Goal: Transaction & Acquisition: Purchase product/service

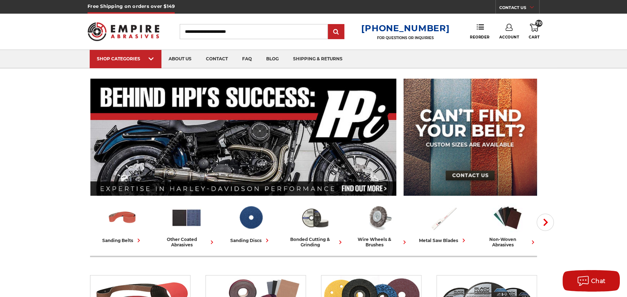
click at [533, 24] on use at bounding box center [534, 28] width 9 height 8
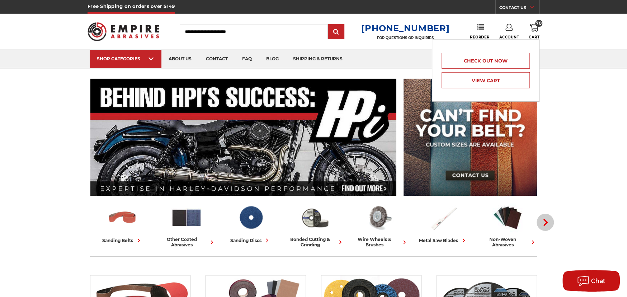
click at [545, 223] on use "button" at bounding box center [545, 221] width 4 height 7
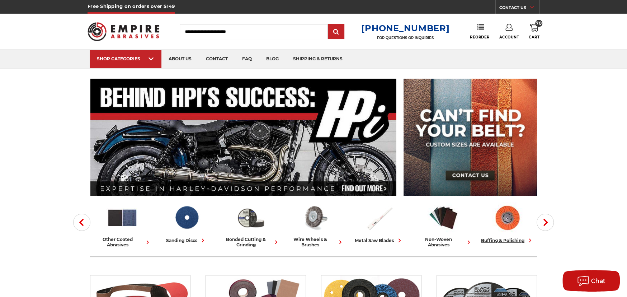
click at [503, 239] on div "buffing & polishing" at bounding box center [507, 240] width 53 height 8
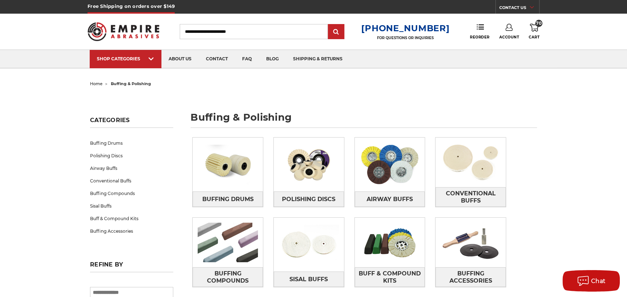
click at [224, 29] on input "Search" at bounding box center [254, 31] width 148 height 15
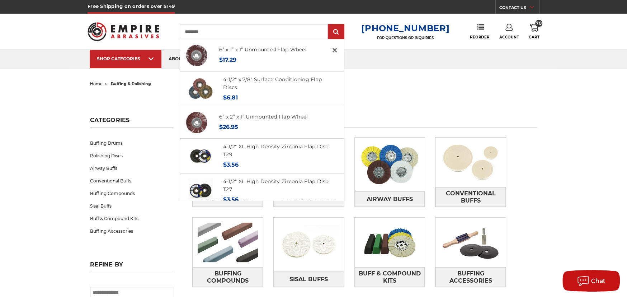
type input "*********"
click at [329, 25] on input "submit" at bounding box center [336, 32] width 14 height 14
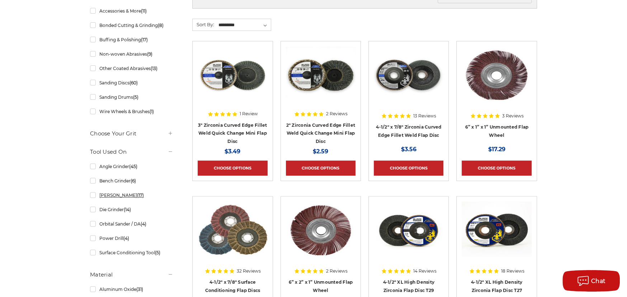
scroll to position [179, 0]
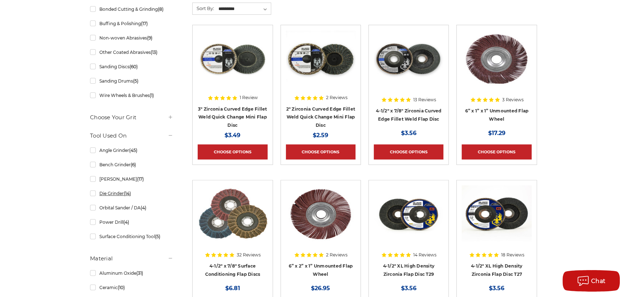
click at [94, 193] on link "Die Grinder (14)" at bounding box center [131, 193] width 83 height 13
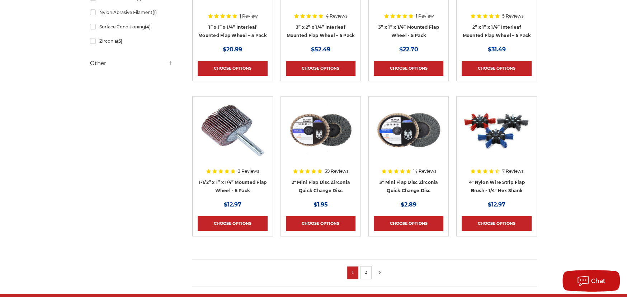
scroll to position [430, 0]
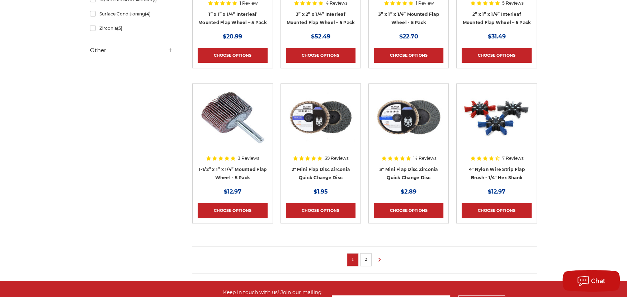
click at [366, 257] on link "2" at bounding box center [365, 259] width 7 height 8
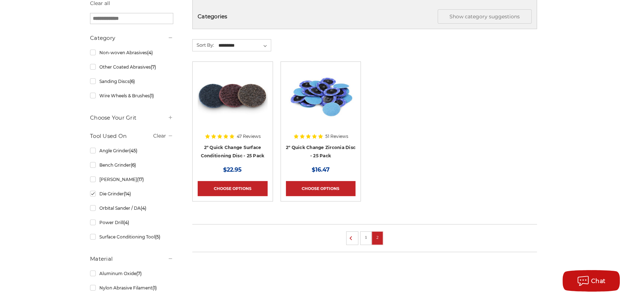
scroll to position [143, 0]
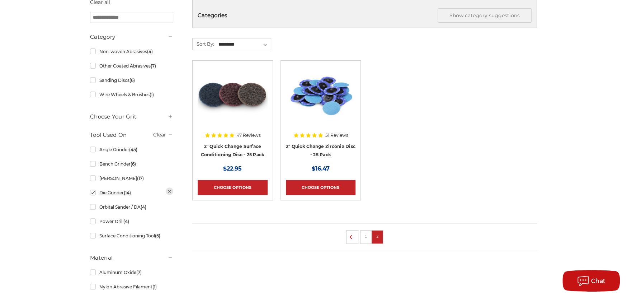
click at [92, 193] on link "Die Grinder (14)" at bounding box center [131, 192] width 83 height 13
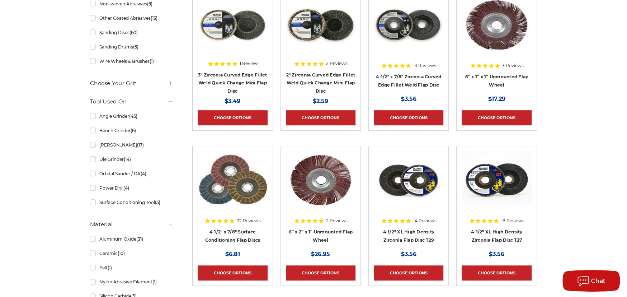
scroll to position [215, 0]
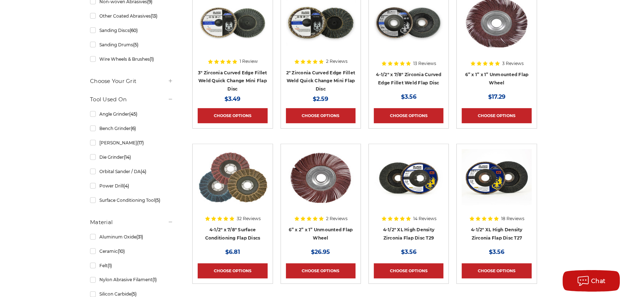
click at [232, 188] on img at bounding box center [233, 177] width 70 height 57
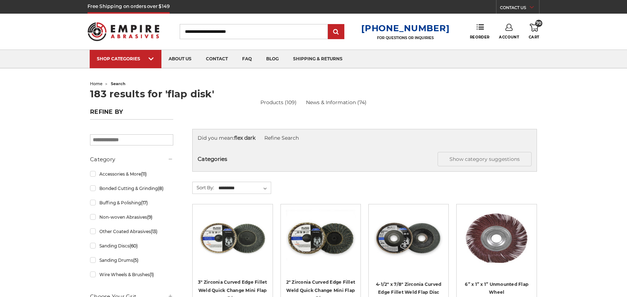
scroll to position [215, 0]
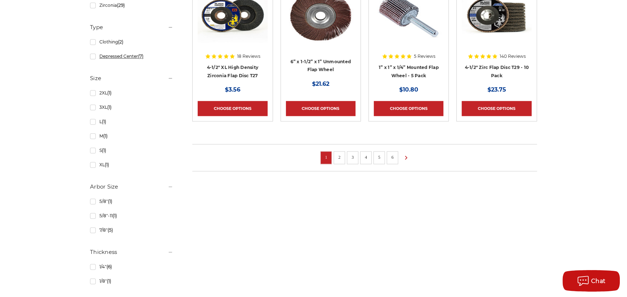
scroll to position [538, 0]
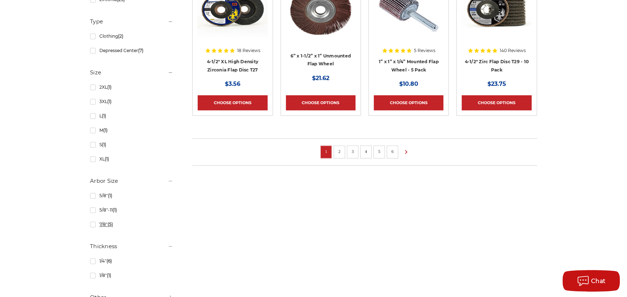
click at [91, 224] on link "7/8" (5)" at bounding box center [131, 224] width 83 height 13
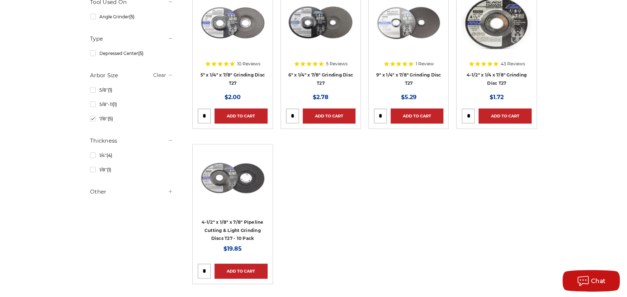
scroll to position [215, 0]
click at [90, 118] on link "7/8" (5)" at bounding box center [131, 118] width 83 height 13
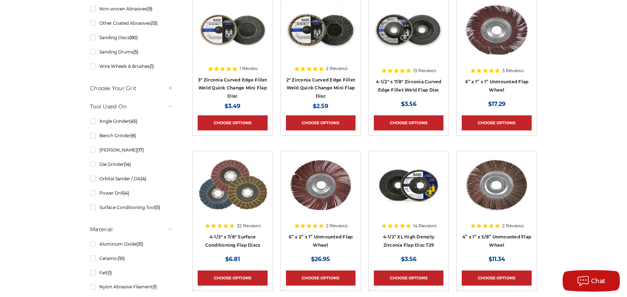
scroll to position [215, 0]
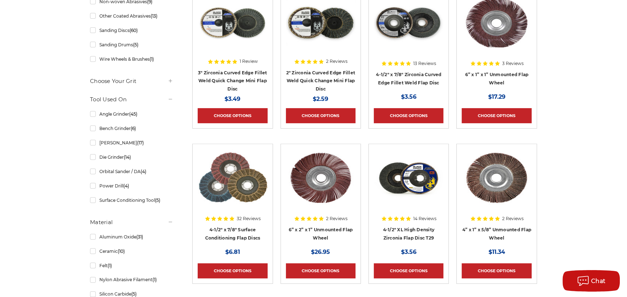
click at [407, 74] on div at bounding box center [409, 40] width 70 height 92
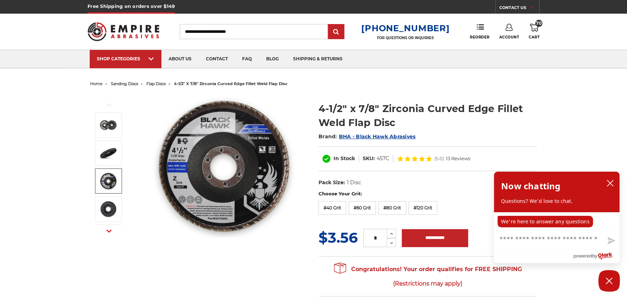
click at [194, 200] on img at bounding box center [223, 165] width 143 height 143
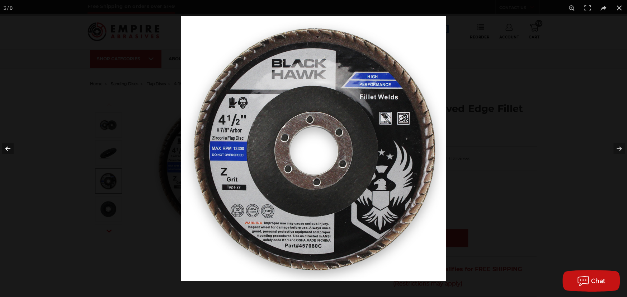
click at [7, 146] on button at bounding box center [12, 149] width 25 height 36
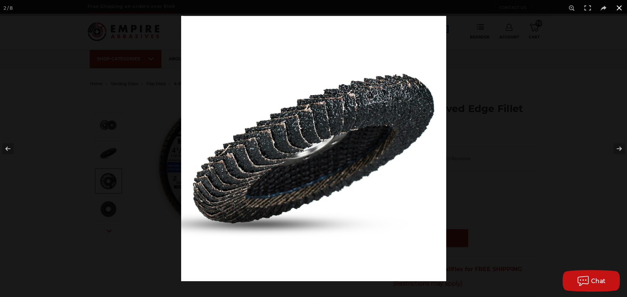
click at [617, 6] on button at bounding box center [619, 8] width 16 height 16
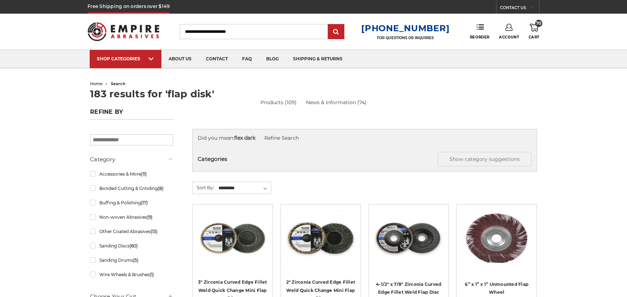
scroll to position [215, 0]
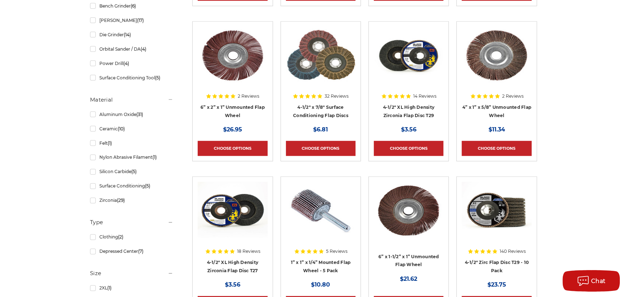
scroll to position [365, 0]
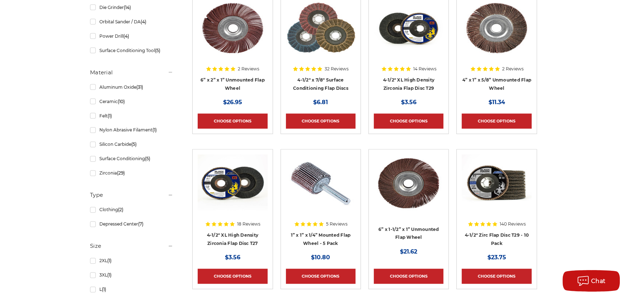
click at [412, 85] on div at bounding box center [409, 45] width 70 height 92
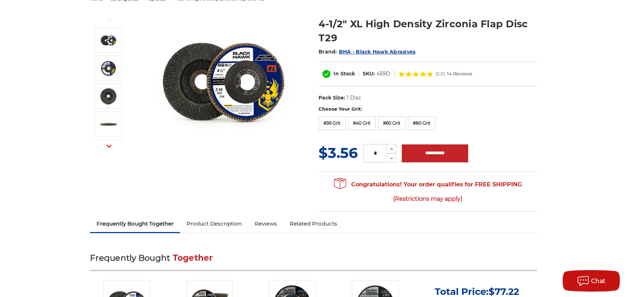
scroll to position [143, 0]
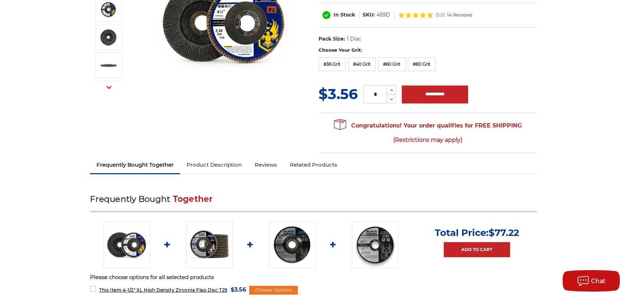
click at [209, 244] on img at bounding box center [209, 244] width 47 height 47
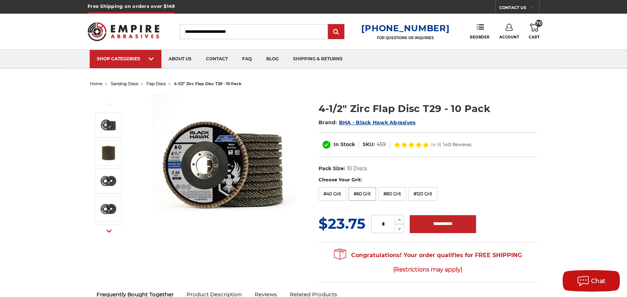
click at [364, 193] on label "#60 Grit" at bounding box center [361, 194] width 27 height 14
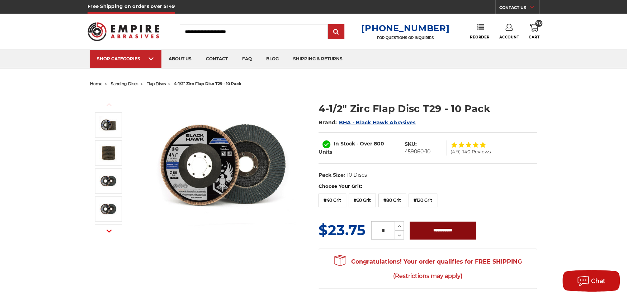
click at [444, 228] on input "**********" at bounding box center [442, 230] width 66 height 18
type input "**********"
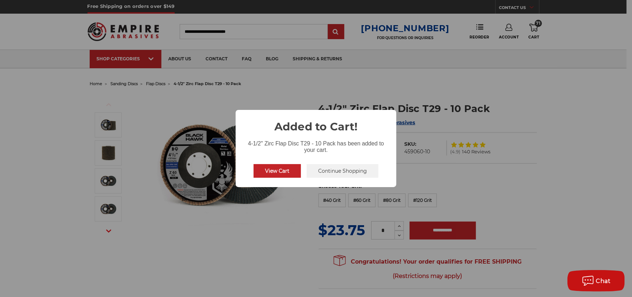
click at [332, 172] on button "Continue Shopping" at bounding box center [343, 171] width 72 height 14
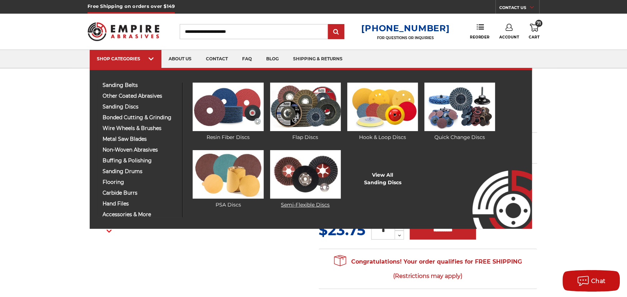
click at [300, 169] on img at bounding box center [305, 174] width 71 height 48
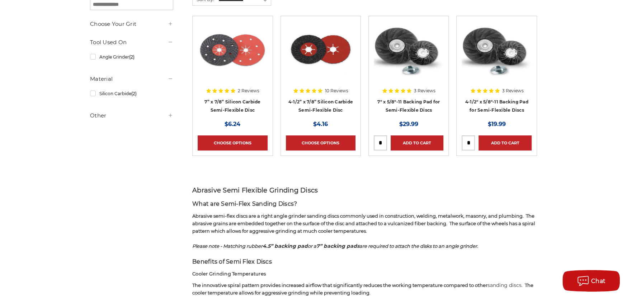
scroll to position [108, 0]
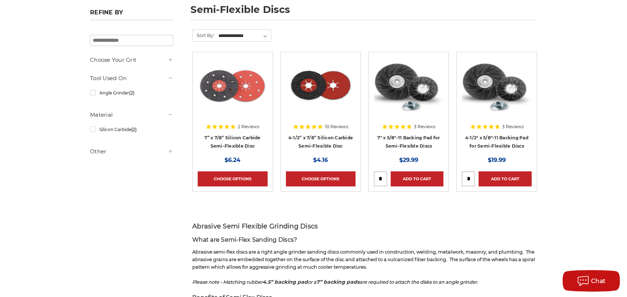
click at [318, 138] on div at bounding box center [321, 103] width 70 height 92
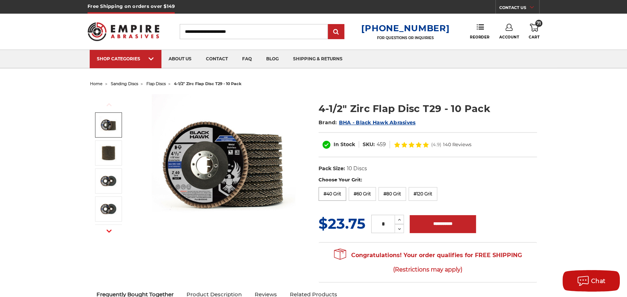
click at [340, 196] on label "#40 Grit" at bounding box center [332, 194] width 28 height 14
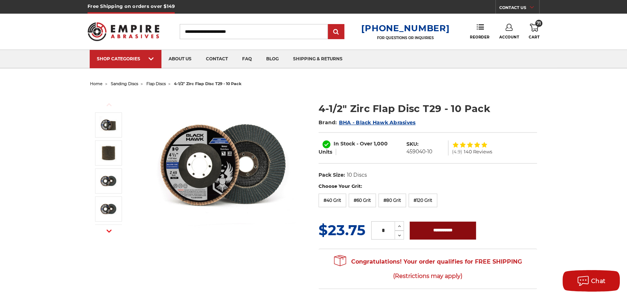
click at [447, 226] on input "**********" at bounding box center [442, 230] width 66 height 18
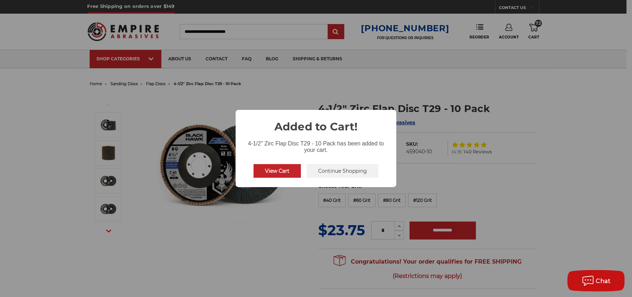
click at [338, 169] on button "Continue Shopping" at bounding box center [343, 171] width 72 height 14
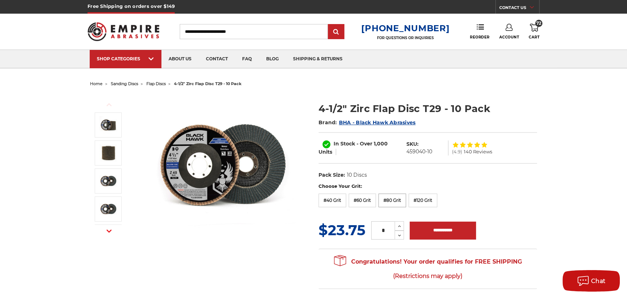
click at [390, 198] on label "#80 Grit" at bounding box center [392, 200] width 28 height 14
click at [440, 229] on input "**********" at bounding box center [442, 230] width 66 height 18
type input "**********"
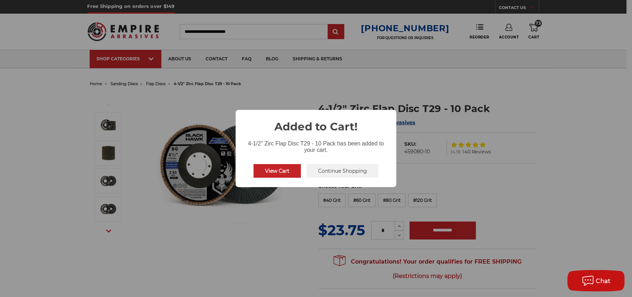
click at [342, 170] on button "Continue Shopping" at bounding box center [343, 171] width 72 height 14
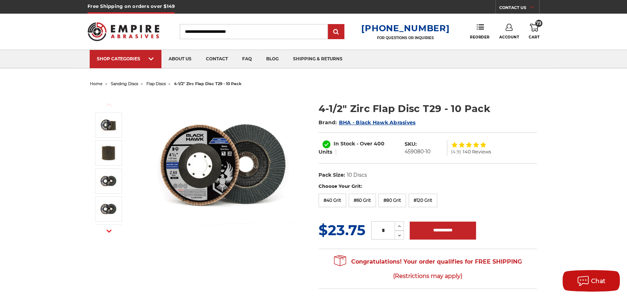
click at [532, 26] on icon at bounding box center [534, 28] width 9 height 8
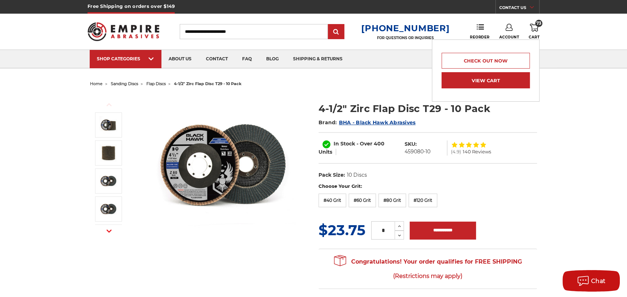
click at [495, 76] on link "View Cart" at bounding box center [485, 80] width 88 height 16
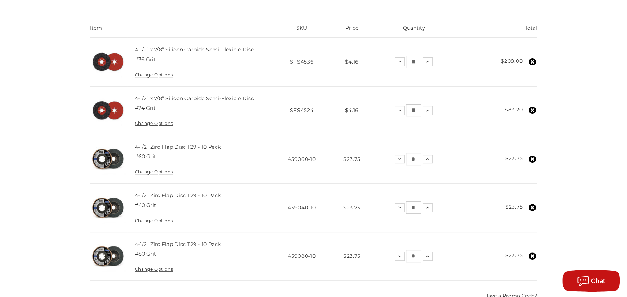
scroll to position [143, 0]
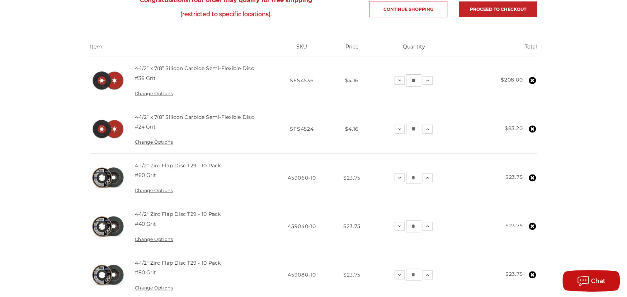
drag, startPoint x: 417, startPoint y: 128, endPoint x: 406, endPoint y: 135, distance: 13.0
click at [406, 135] on td "Quantity: Decrease Quantity: ** Increase Quantity:" at bounding box center [414, 129] width 86 height 48
type input "**"
drag, startPoint x: 418, startPoint y: 81, endPoint x: 406, endPoint y: 87, distance: 13.0
click at [406, 87] on td "Quantity: Decrease Quantity: ** Increase Quantity:" at bounding box center [414, 80] width 86 height 48
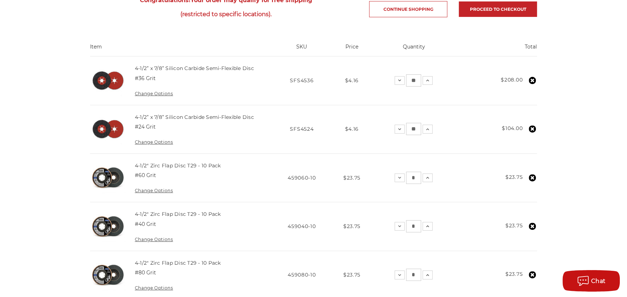
type input "**"
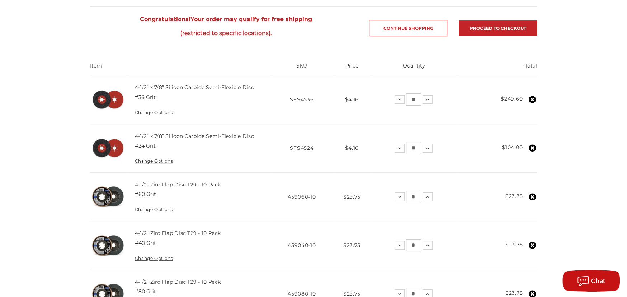
scroll to position [108, 0]
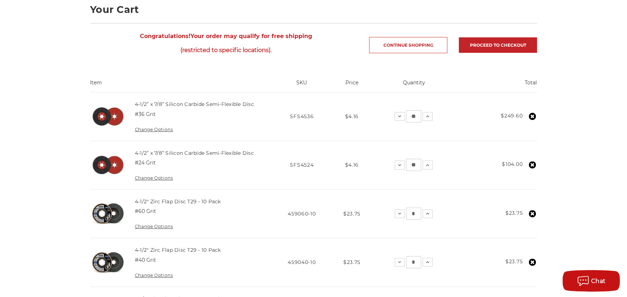
drag, startPoint x: 419, startPoint y: 114, endPoint x: 406, endPoint y: 120, distance: 13.8
click at [407, 119] on input "**" at bounding box center [413, 116] width 15 height 12
type input "**"
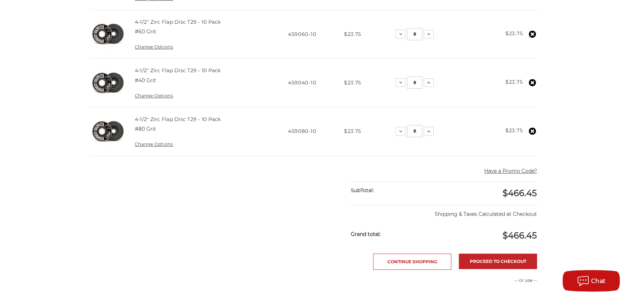
scroll to position [323, 0]
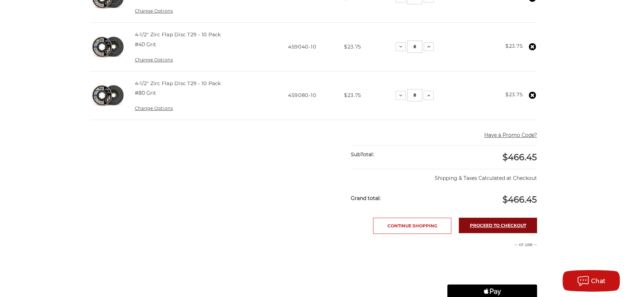
click at [502, 223] on link "Proceed to checkout" at bounding box center [498, 224] width 78 height 15
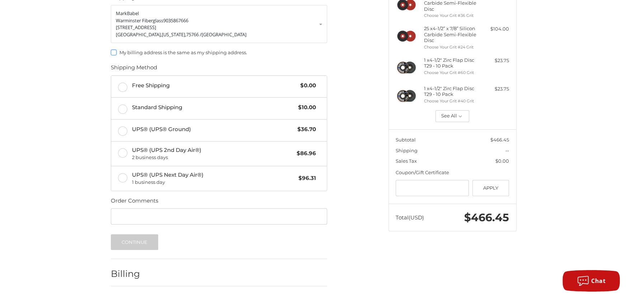
scroll to position [105, 0]
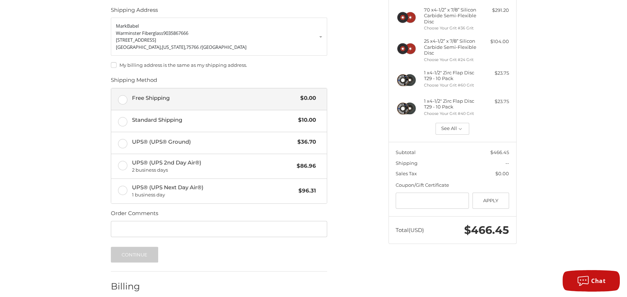
click at [124, 98] on label "Free Shipping $0.00" at bounding box center [218, 99] width 215 height 22
click at [129, 230] on input "Order Comments" at bounding box center [219, 228] width 216 height 16
type input "****"
click at [111, 246] on button "Continue" at bounding box center [135, 254] width 48 height 16
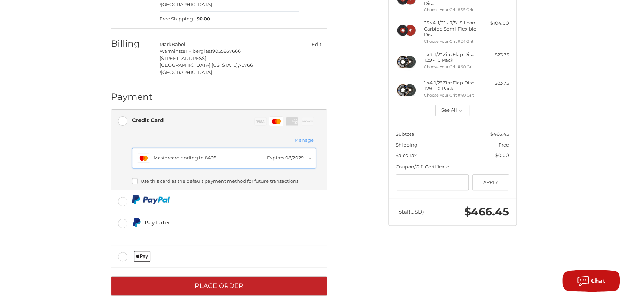
scroll to position [123, 0]
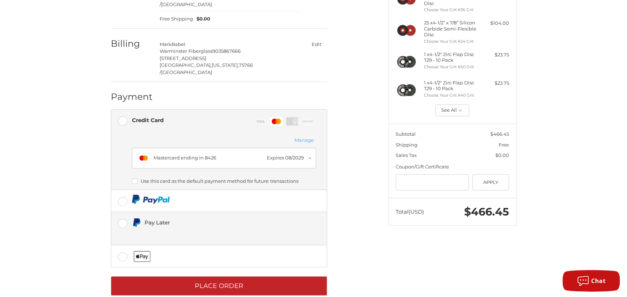
click at [123, 218] on label "Pay Later" at bounding box center [218, 228] width 215 height 33
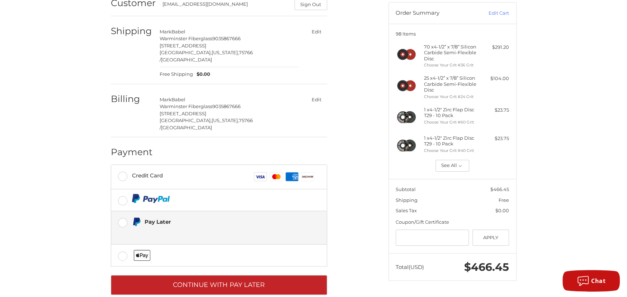
scroll to position [67, 0]
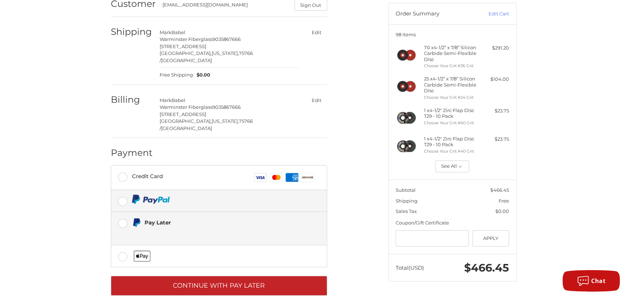
click at [120, 190] on label at bounding box center [218, 201] width 215 height 22
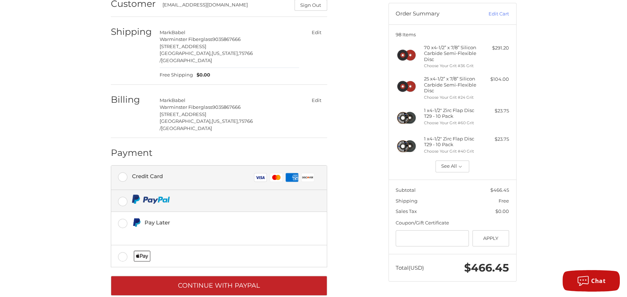
click at [122, 165] on label "Credit Card Visa Master Amex Discover" at bounding box center [218, 177] width 215 height 24
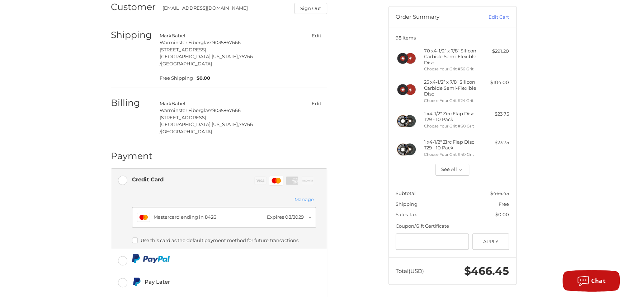
scroll to position [0, 0]
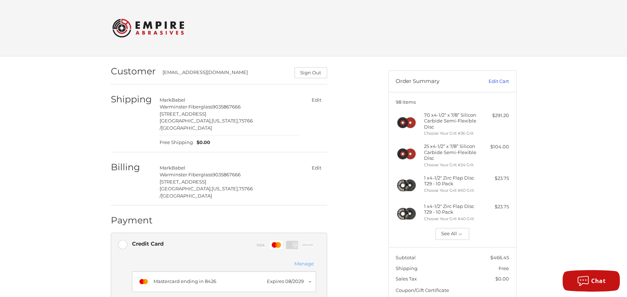
click at [497, 81] on link "Edit Cart" at bounding box center [491, 81] width 36 height 7
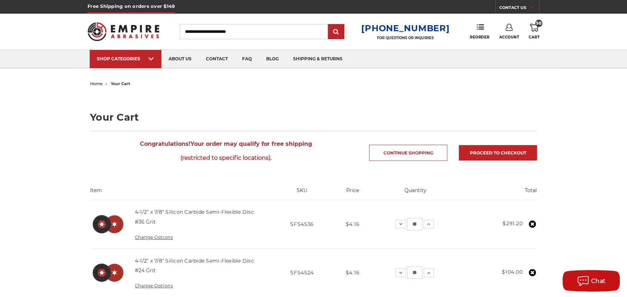
click at [508, 30] on use at bounding box center [508, 27] width 7 height 7
click at [506, 46] on link "Account" at bounding box center [508, 47] width 51 height 14
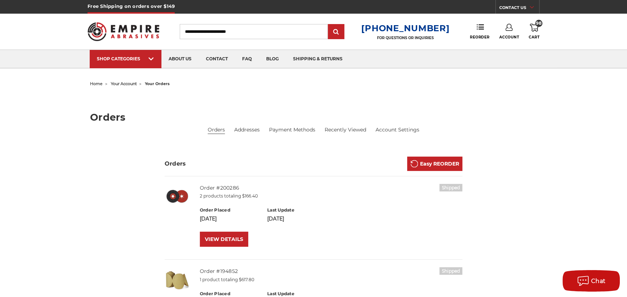
click at [534, 30] on use at bounding box center [534, 28] width 9 height 8
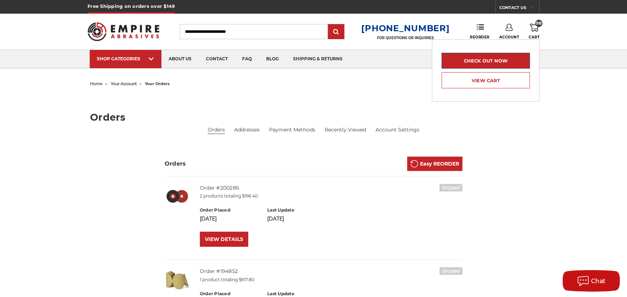
click at [500, 61] on link "Check out now" at bounding box center [485, 61] width 88 height 16
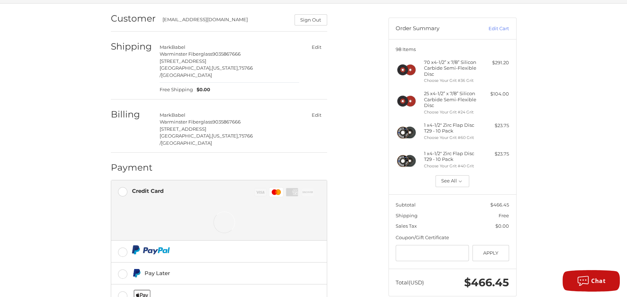
scroll to position [30, 0]
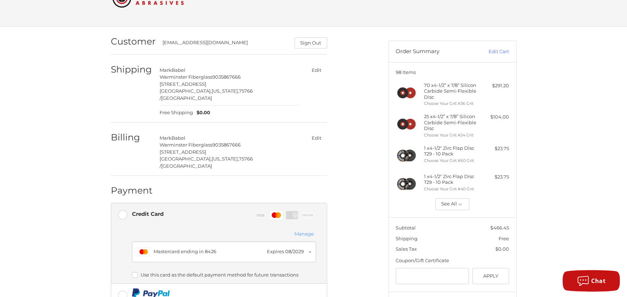
click at [318, 133] on button "Edit" at bounding box center [316, 138] width 21 height 10
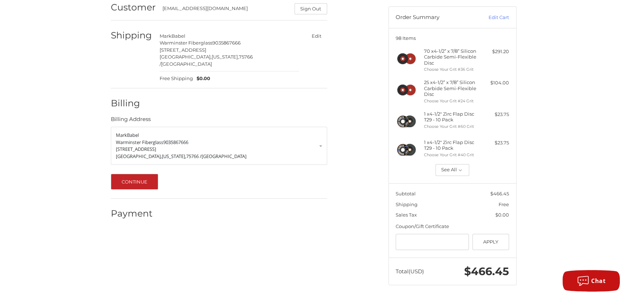
scroll to position [66, 0]
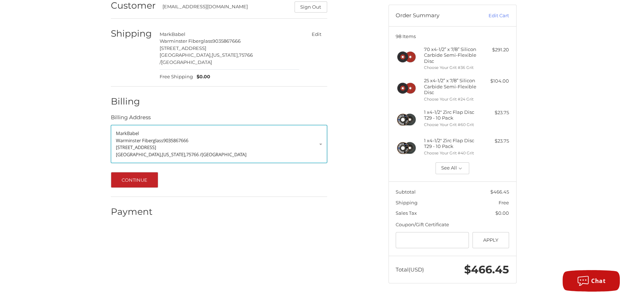
click at [320, 136] on link "[PERSON_NAME] Warminster Fiberglass 9035867666 [STREET_ADDRESS][US_STATE]" at bounding box center [219, 144] width 216 height 38
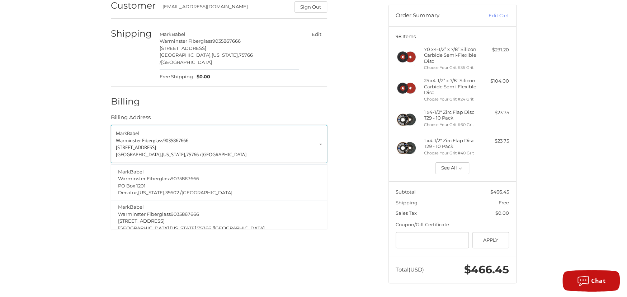
scroll to position [0, 0]
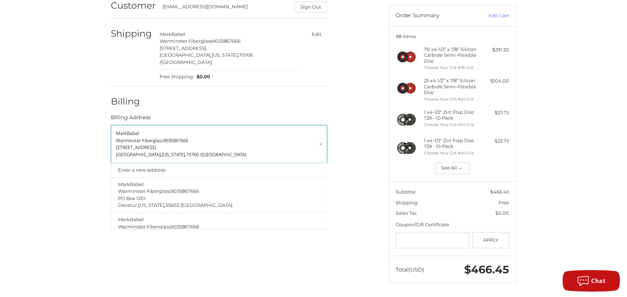
click at [313, 137] on p "Warminster Fiberglass 9035867666" at bounding box center [219, 140] width 206 height 7
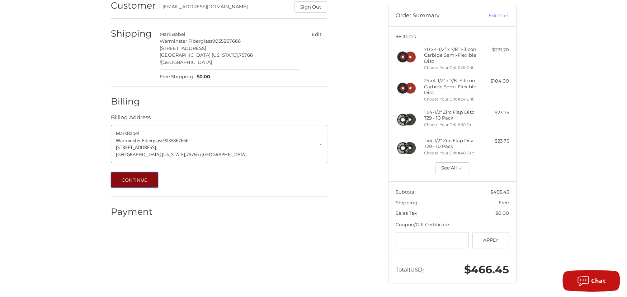
click at [136, 172] on button "Continue" at bounding box center [135, 180] width 48 height 16
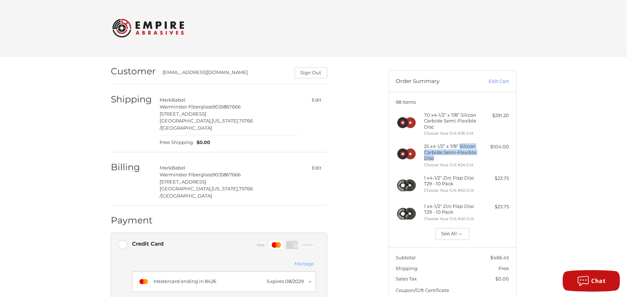
copy h4 "Silicon Carbide Semi-Flexible Disc"
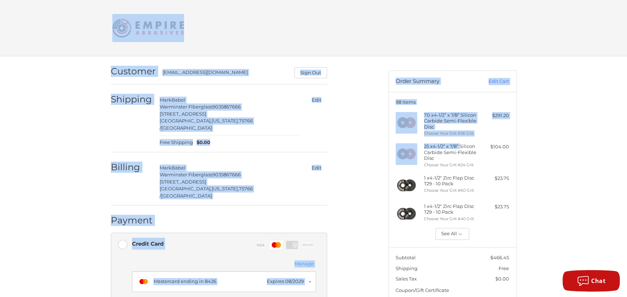
drag, startPoint x: 462, startPoint y: 145, endPoint x: 410, endPoint y: -39, distance: 191.0
click at [410, 0] on html "Checkout Customer [EMAIL_ADDRESS][DOMAIN_NAME] Sign Out Shipping [PERSON_NAME] …" at bounding box center [313, 217] width 627 height 434
